Goal: Task Accomplishment & Management: Manage account settings

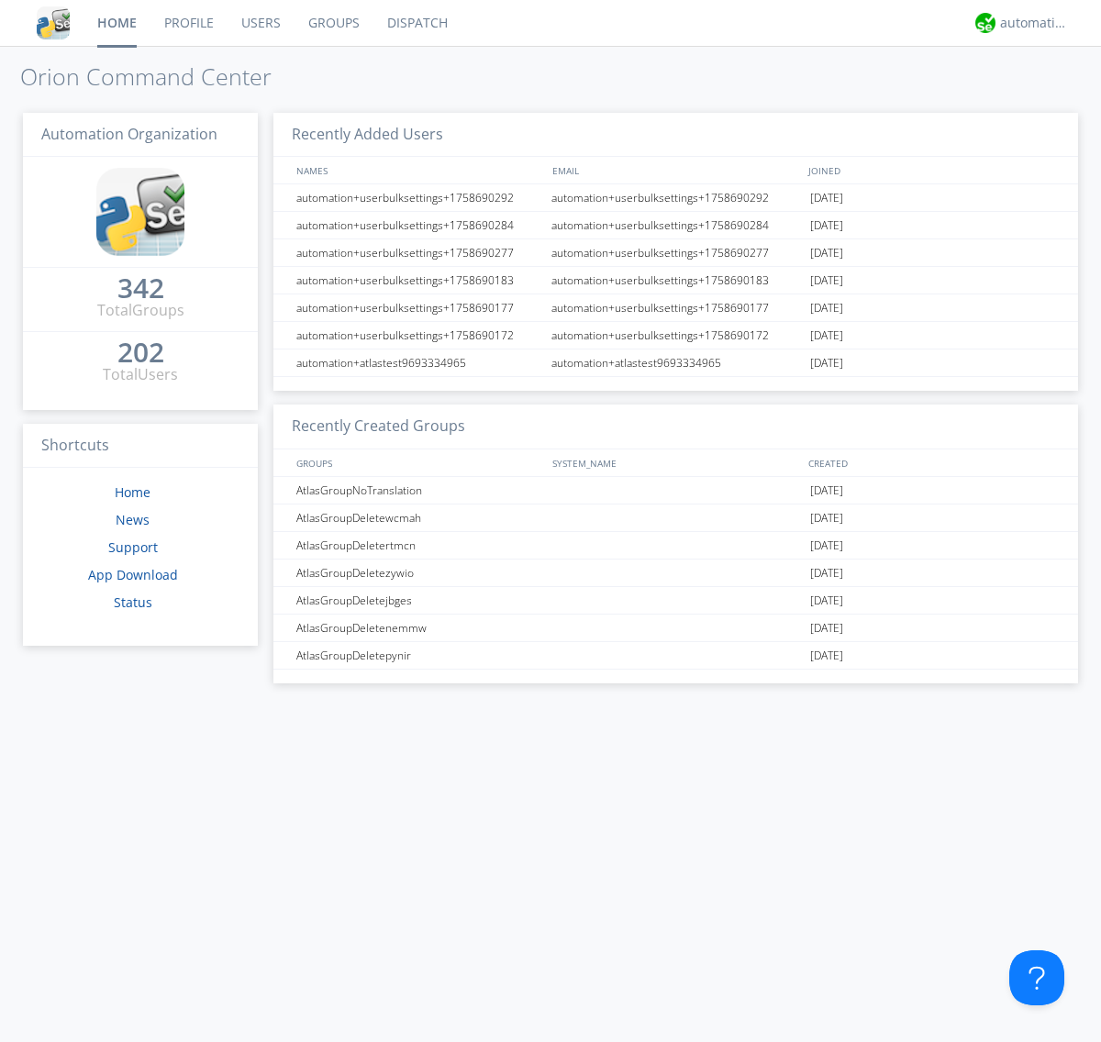
click at [260, 23] on link "Users" at bounding box center [260, 23] width 67 height 46
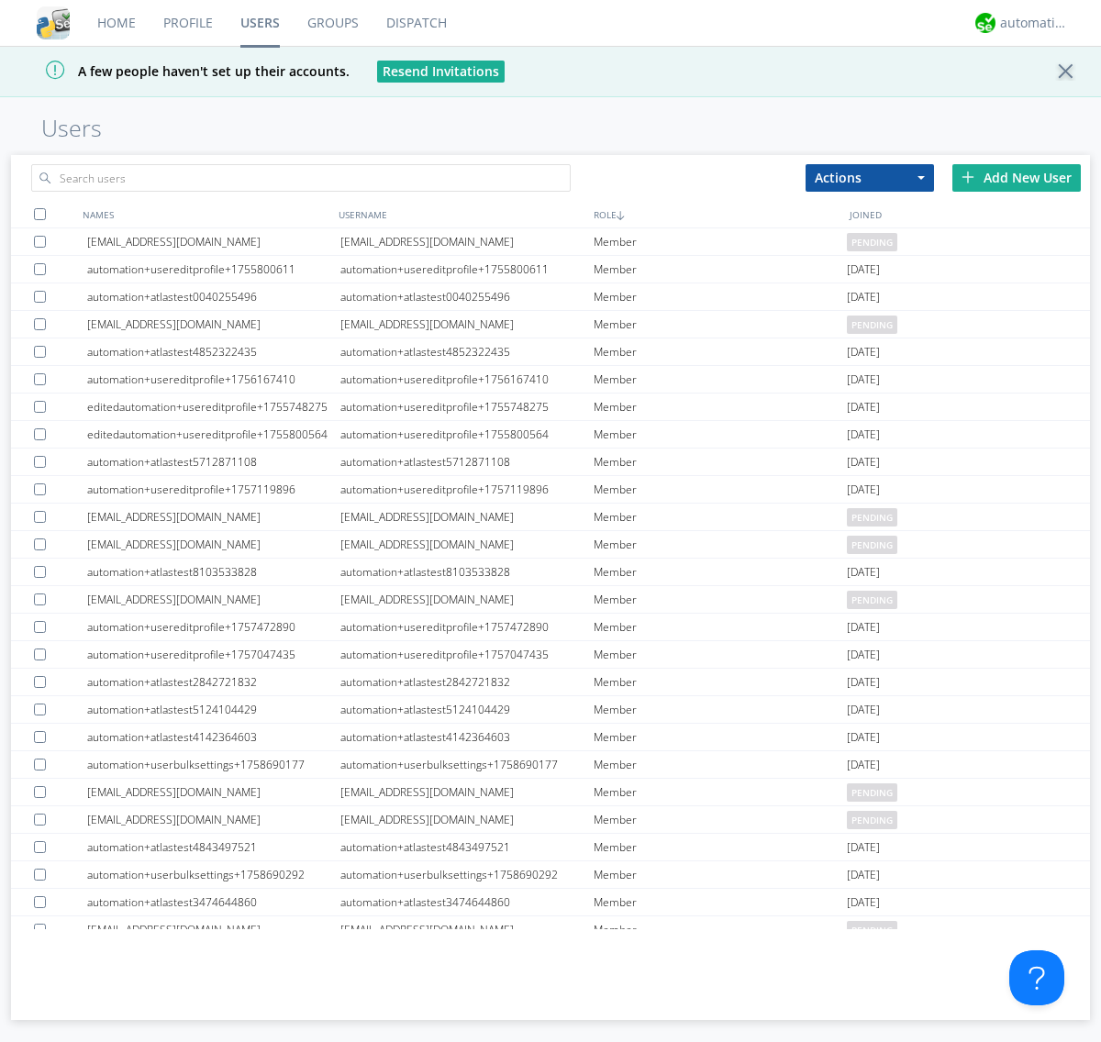
click at [1016, 177] on div "Add New User" at bounding box center [1016, 178] width 128 height 28
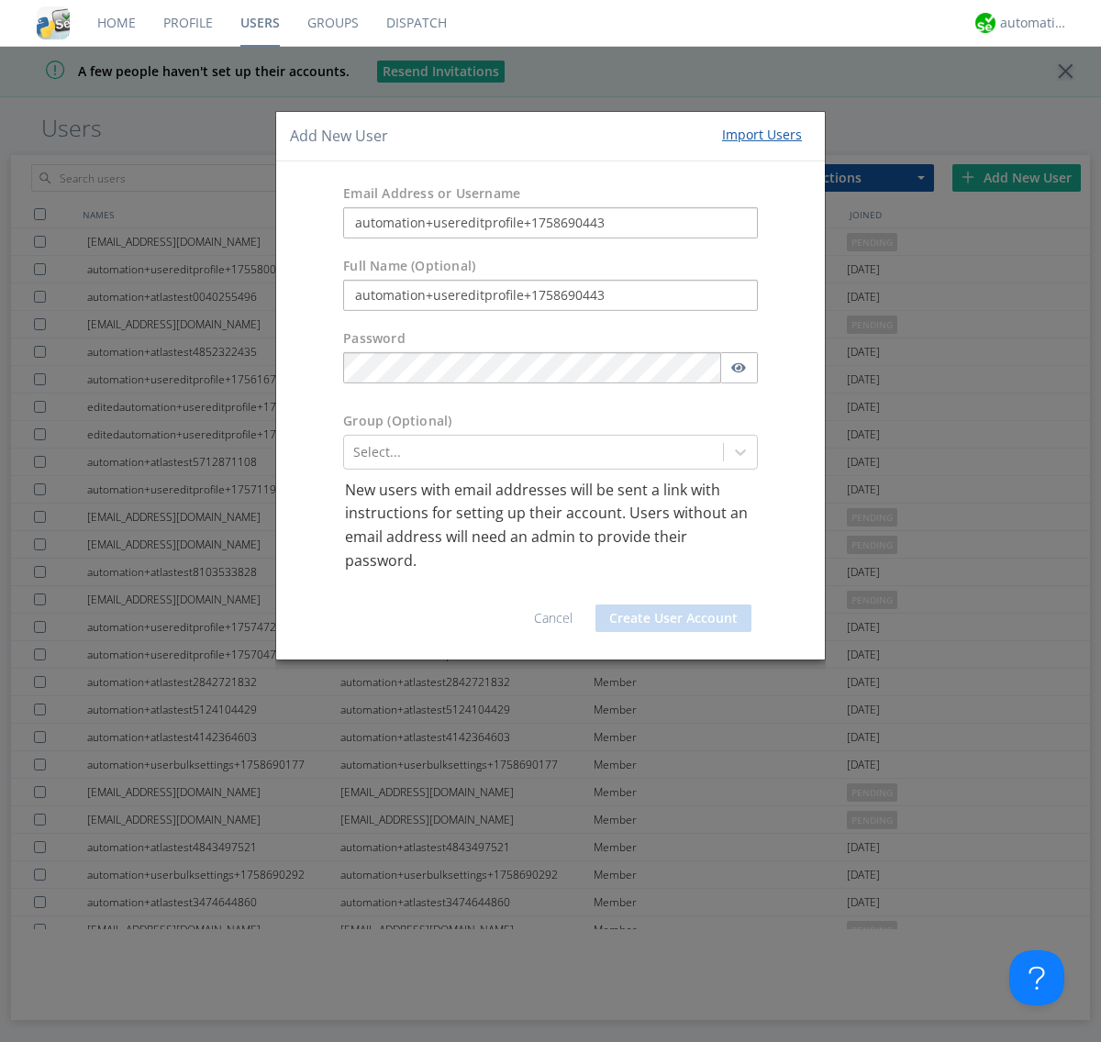
type input "automation+usereditprofile+1758690443"
click at [673, 618] on button "Create User Account" at bounding box center [673, 618] width 156 height 28
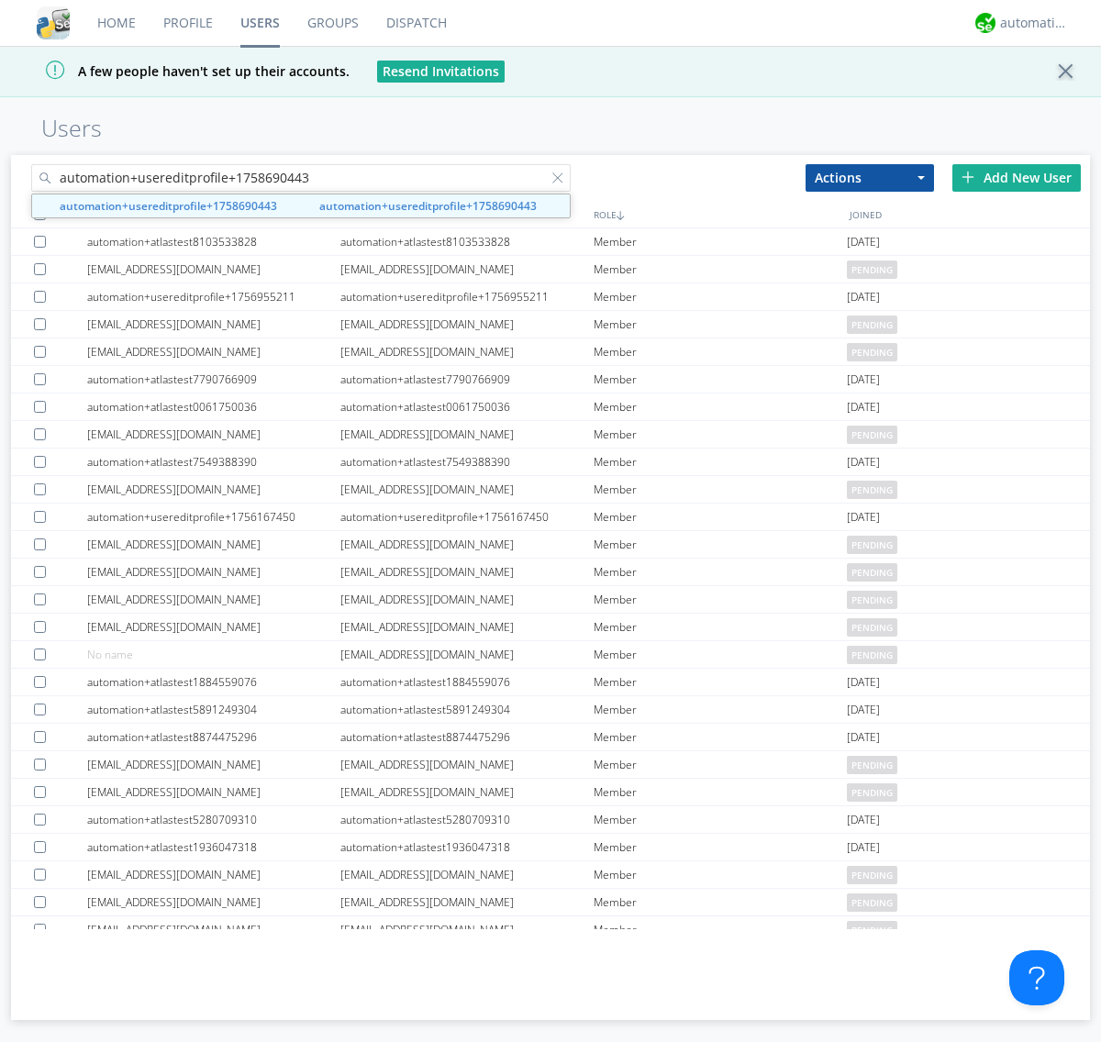
type input "automation+usereditprofile+1758690443"
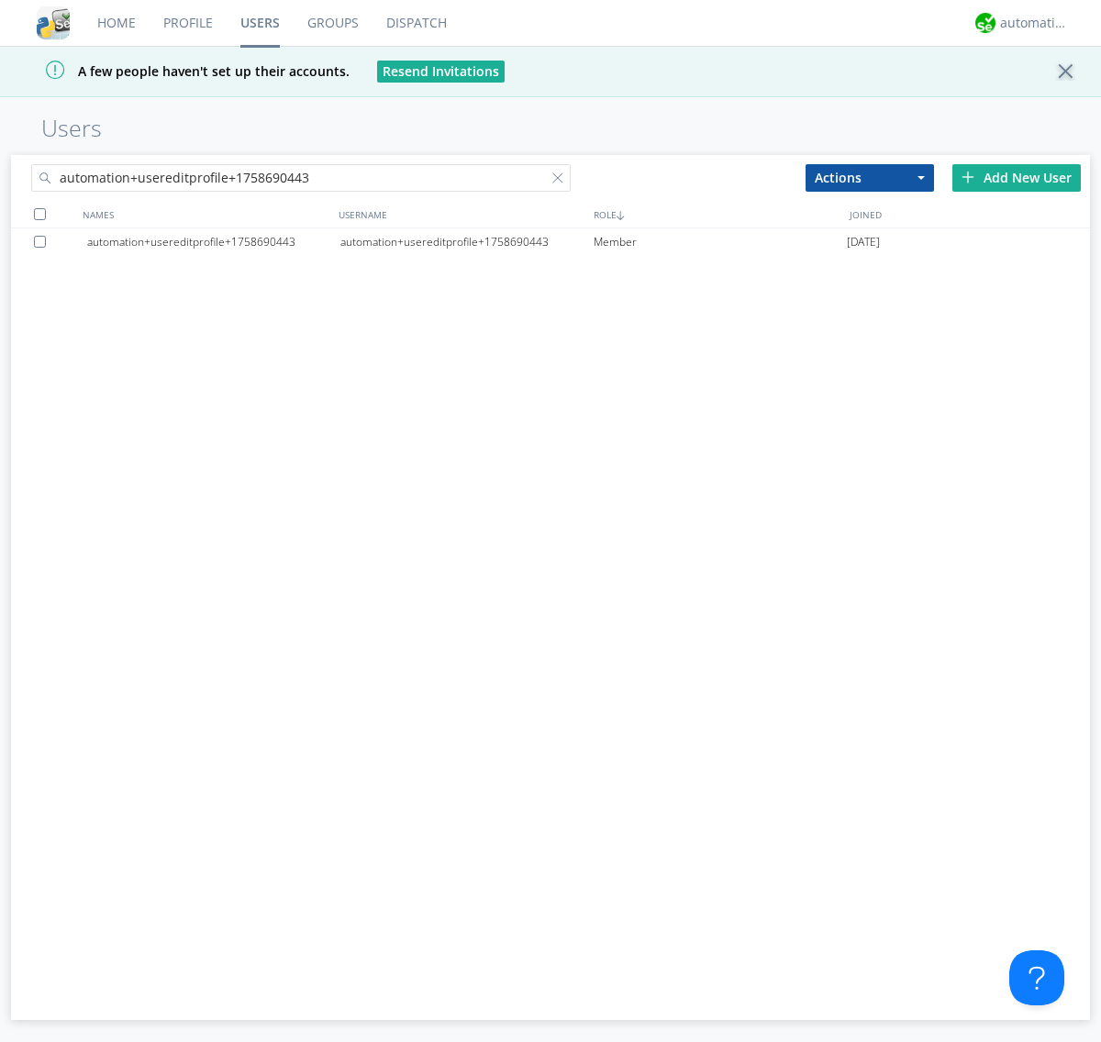
click at [466, 241] on div "automation+usereditprofile+1758690443" at bounding box center [466, 242] width 253 height 28
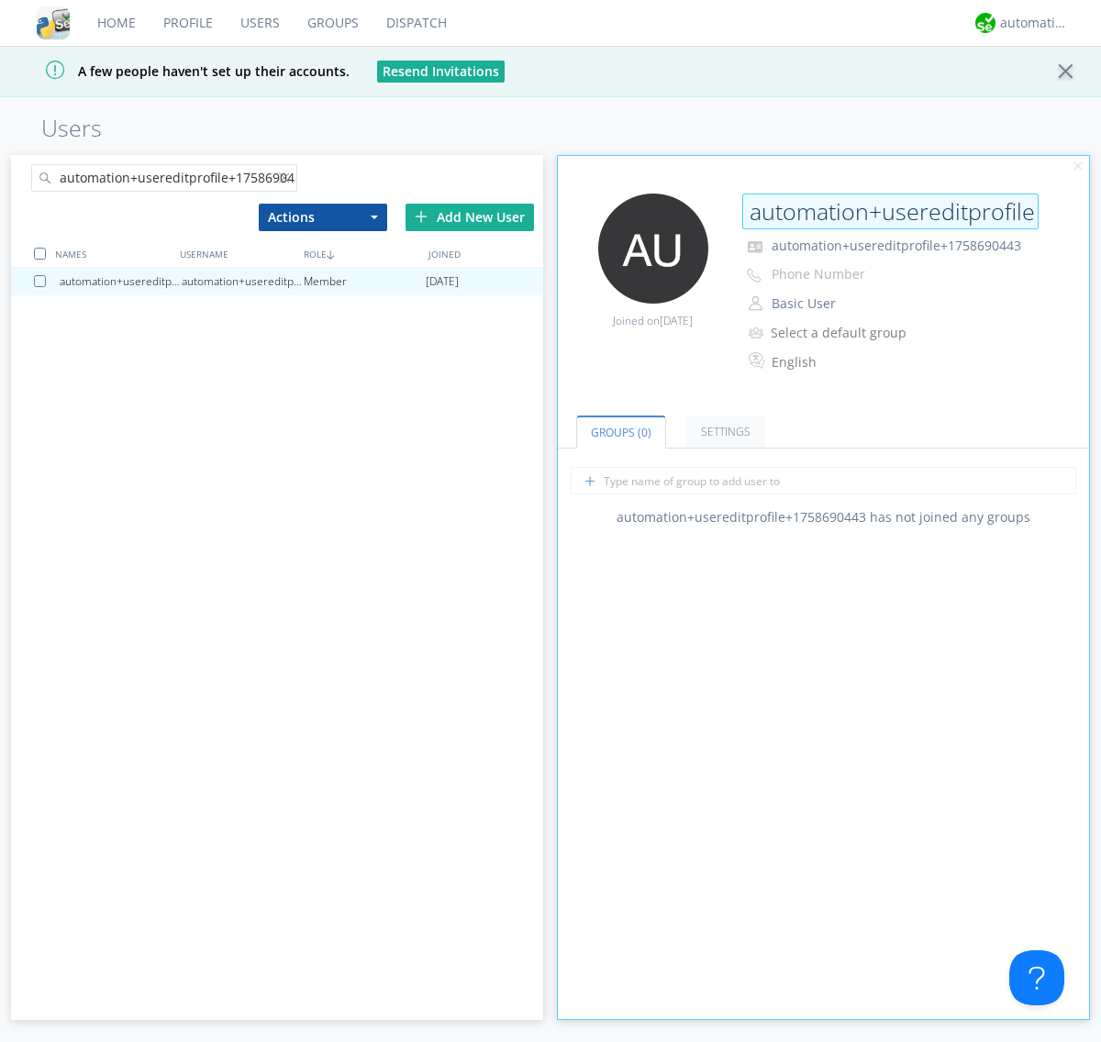
click at [890, 211] on input "automation+usereditprofile+1758690443" at bounding box center [890, 212] width 296 height 37
type input "editedautomation+usereditprofile+1758690443"
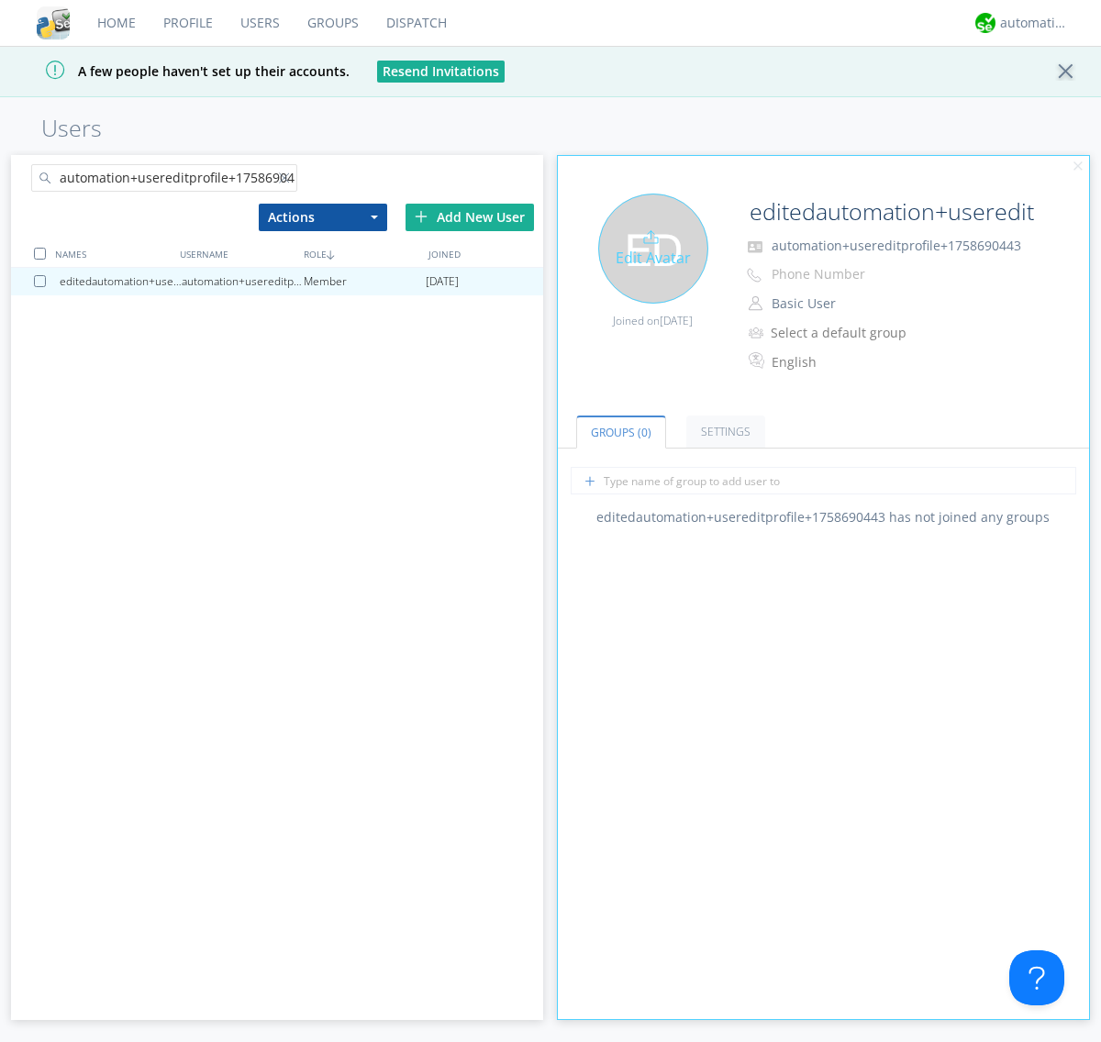
click at [652, 248] on div "Edit Avatar" at bounding box center [653, 249] width 110 height 110
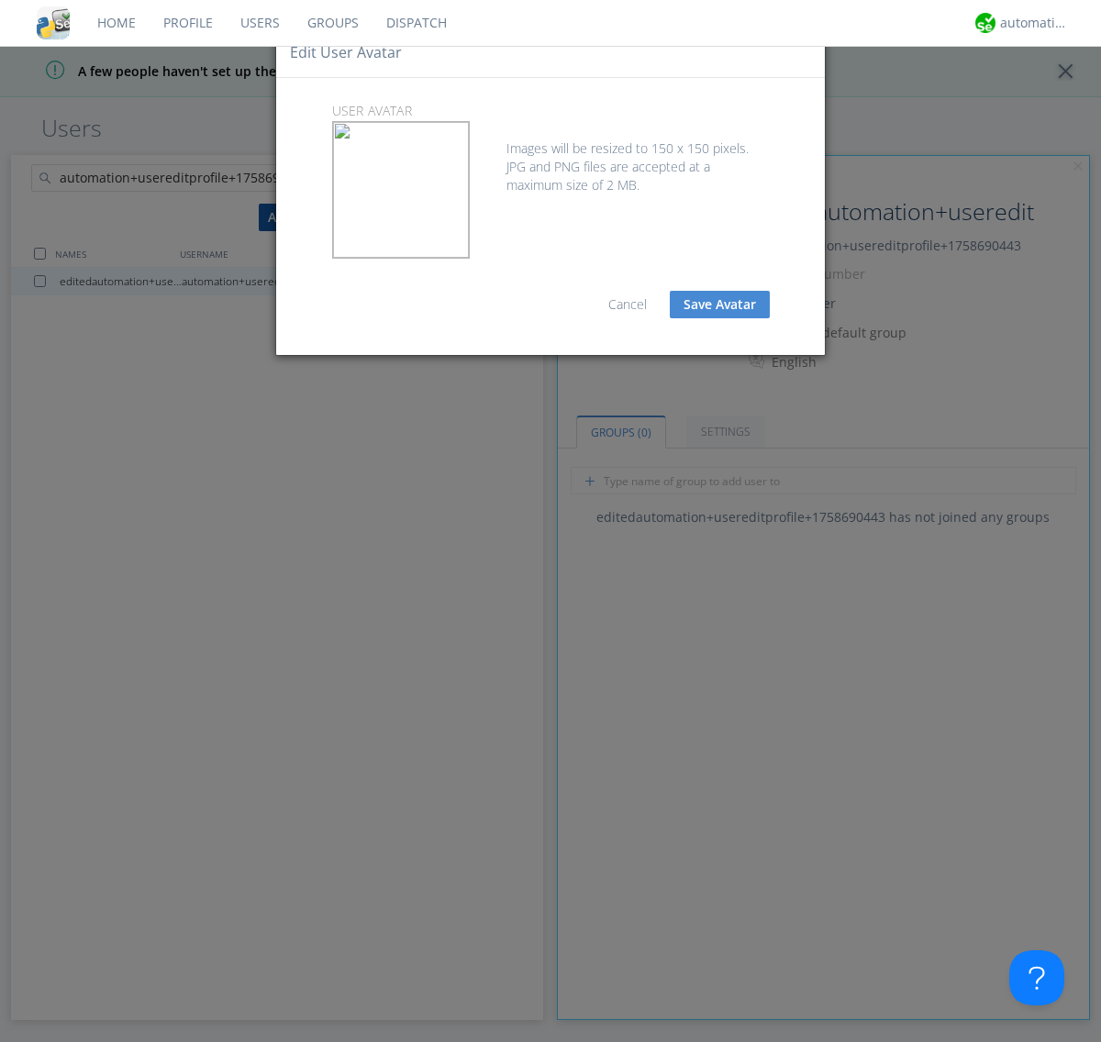
click at [719, 305] on button "Save Avatar" at bounding box center [720, 305] width 100 height 28
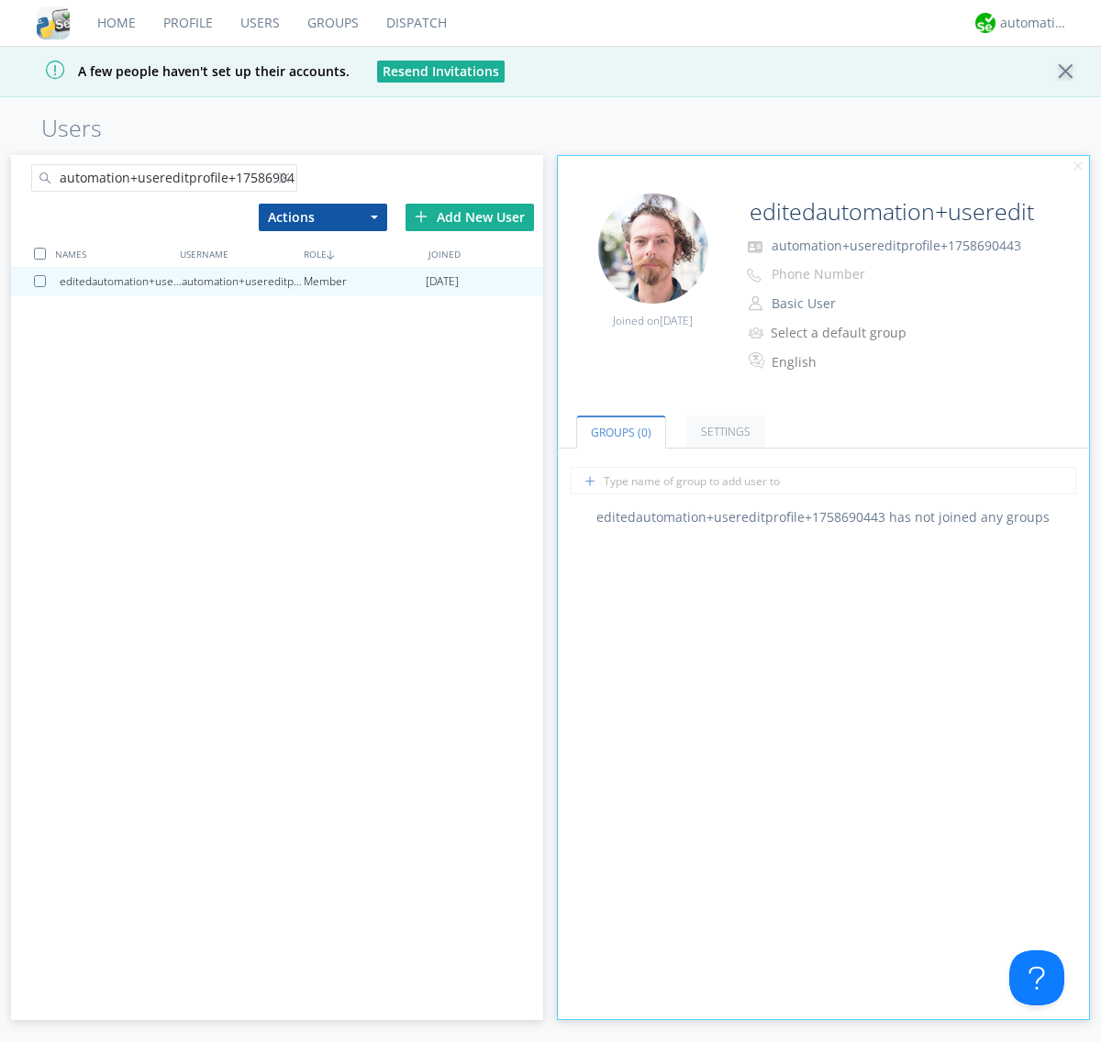
click at [287, 181] on div at bounding box center [288, 181] width 18 height 18
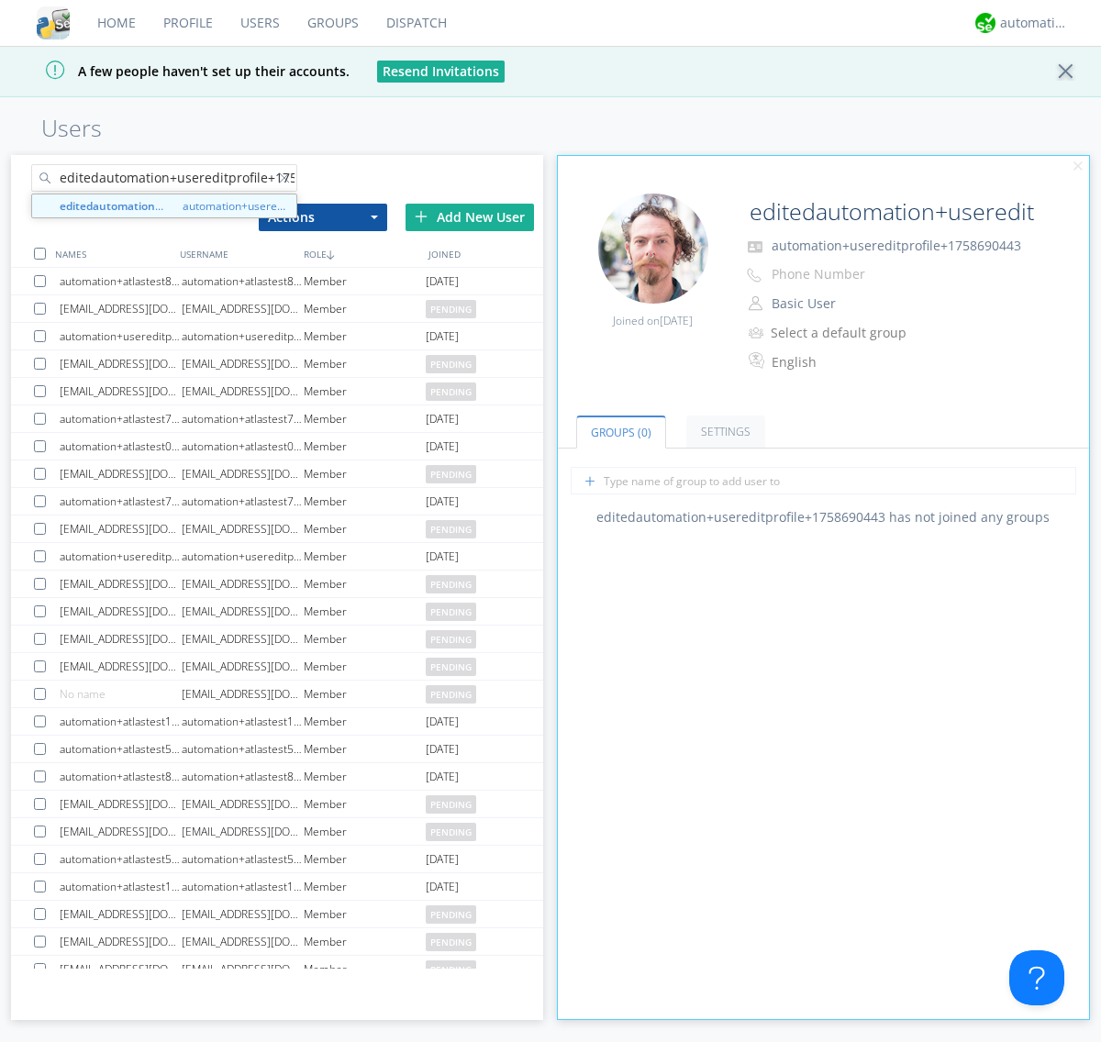
scroll to position [0, 49]
type input "editedautomation+usereditprofile+1758690443"
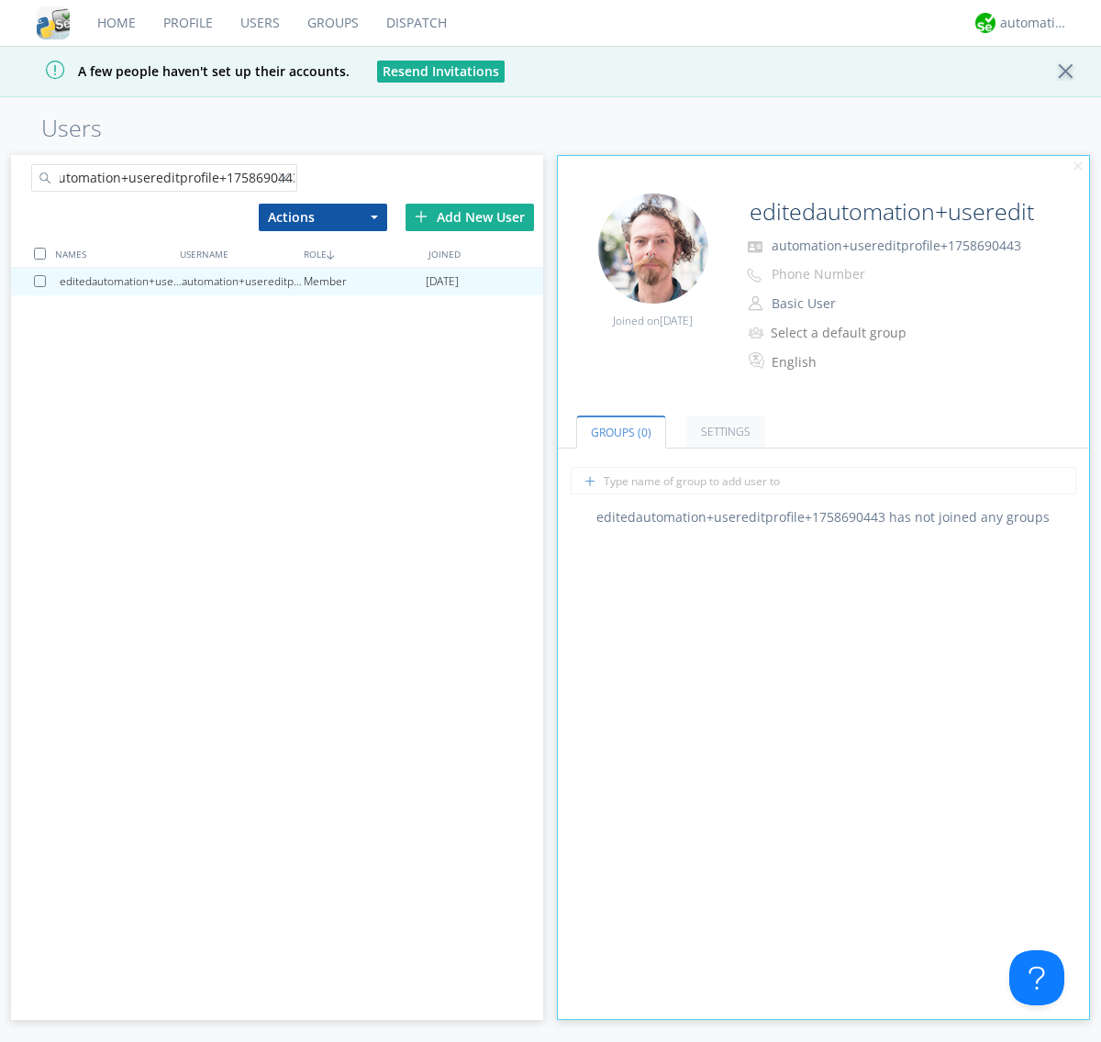
click at [39, 253] on div at bounding box center [40, 254] width 12 height 12
click at [322, 216] on button "Actions" at bounding box center [323, 218] width 128 height 28
click at [0, 0] on link "Delete User" at bounding box center [0, 0] width 0 height 0
